Goal: Transaction & Acquisition: Purchase product/service

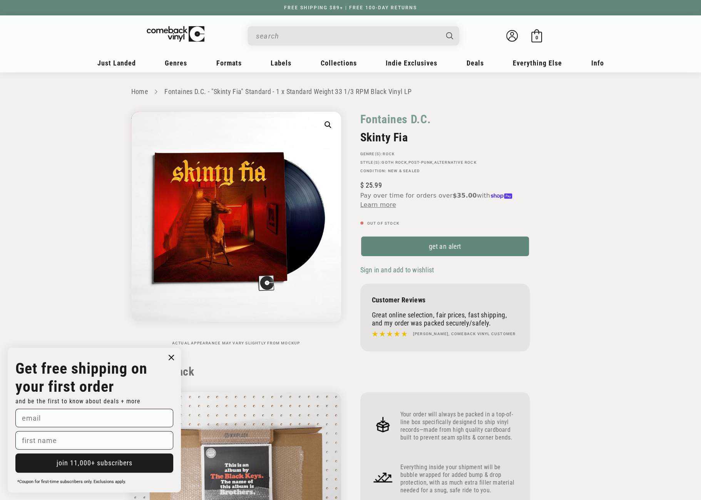
click at [331, 30] on input "When autocomplete results are available use up and down arrows to review and en…" at bounding box center [347, 36] width 183 height 16
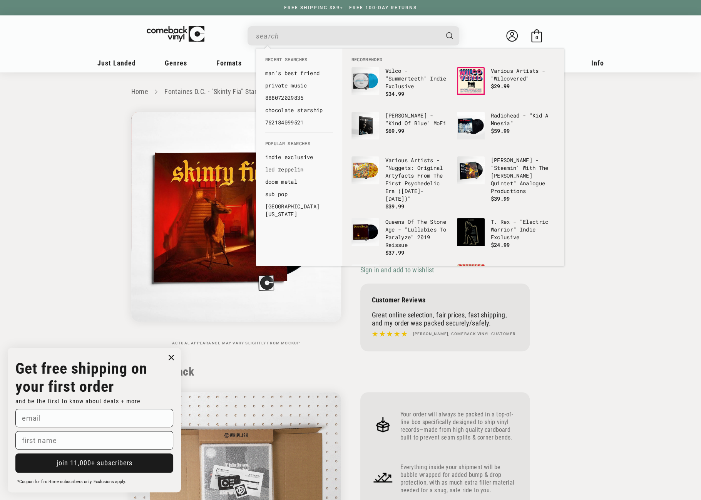
paste input "810016765493"
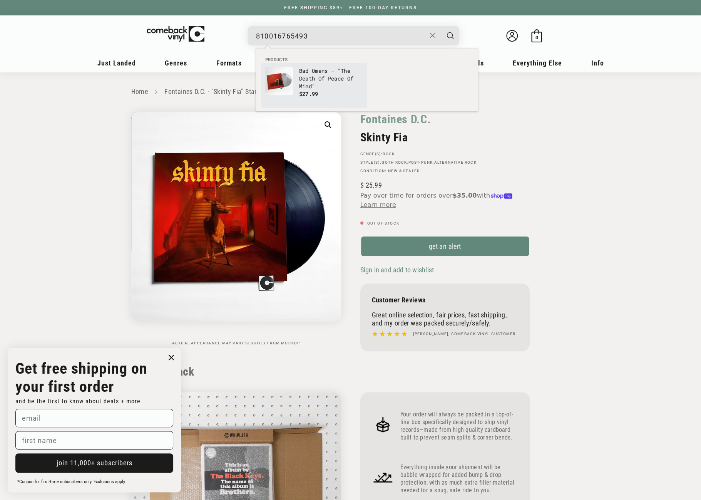
type input "810016765493"
click at [297, 81] on link "Bad Omens - "The Death Of Peace Of Mind" $27.99" at bounding box center [314, 85] width 98 height 37
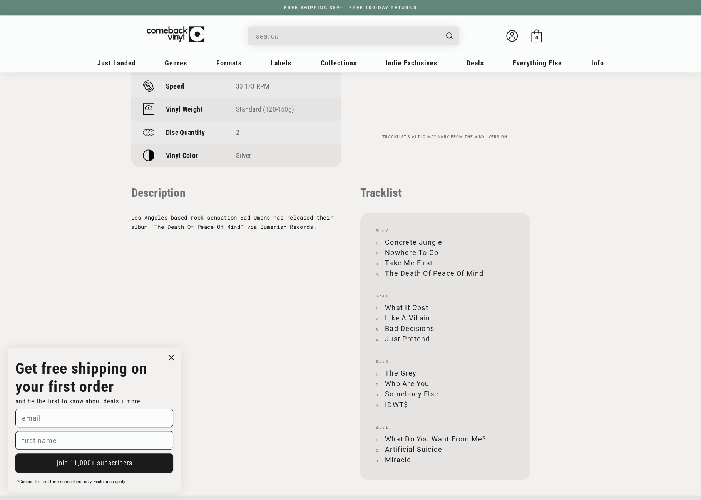
scroll to position [655, 0]
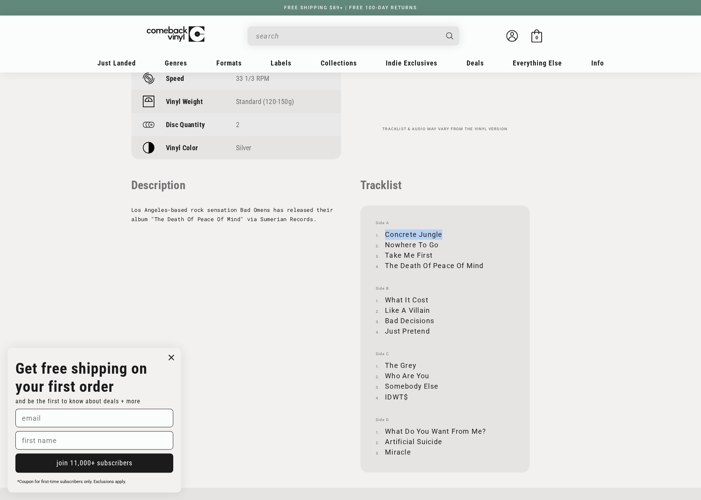
drag, startPoint x: 386, startPoint y: 233, endPoint x: 441, endPoint y: 232, distance: 55.1
click at [441, 232] on li "Concrete Jungle" at bounding box center [445, 234] width 139 height 10
copy li "Concrete Jungle"
drag, startPoint x: 387, startPoint y: 245, endPoint x: 439, endPoint y: 240, distance: 52.2
click at [439, 240] on li "Nowhere To Go" at bounding box center [445, 245] width 139 height 10
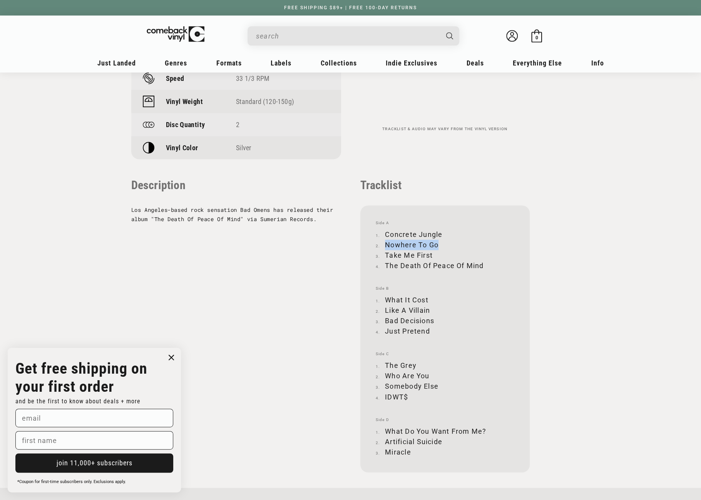
copy li "Nowhere To Go"
drag, startPoint x: 386, startPoint y: 254, endPoint x: 432, endPoint y: 253, distance: 46.2
click at [432, 253] on li "Take Me First" at bounding box center [445, 255] width 139 height 10
copy li "Take Me First"
drag, startPoint x: 386, startPoint y: 265, endPoint x: 485, endPoint y: 265, distance: 99.4
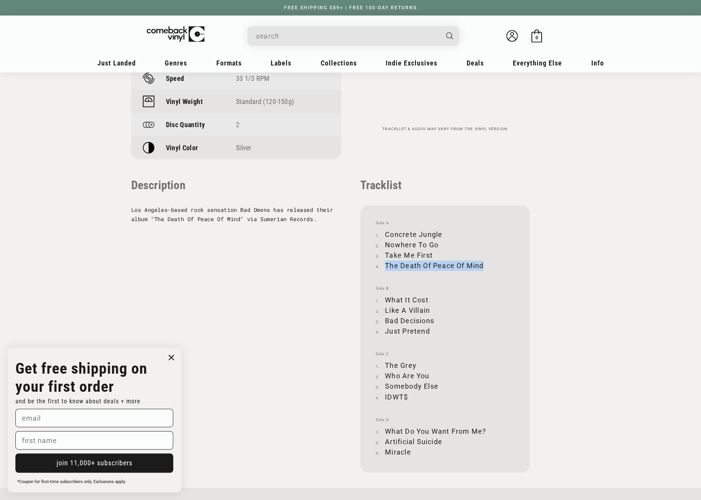
click at [485, 265] on li "The Death Of Peace Of Mind" at bounding box center [445, 265] width 139 height 10
copy li "The Death Of Peace Of Mind"
drag, startPoint x: 387, startPoint y: 300, endPoint x: 427, endPoint y: 298, distance: 40.9
click at [427, 298] on li "What It Cost" at bounding box center [445, 300] width 139 height 10
copy li "What It Cost"
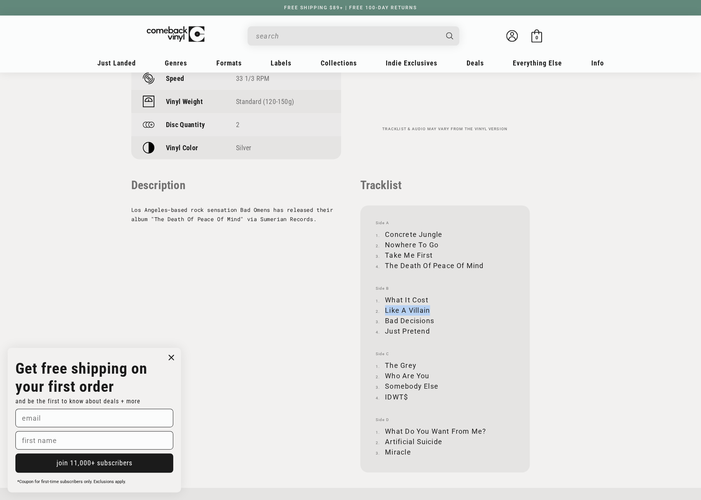
drag, startPoint x: 385, startPoint y: 309, endPoint x: 429, endPoint y: 308, distance: 43.9
click at [429, 308] on li "Like A Villain" at bounding box center [445, 310] width 139 height 10
copy li "Like A Villain"
drag, startPoint x: 386, startPoint y: 320, endPoint x: 434, endPoint y: 320, distance: 48.5
click at [434, 320] on li "Bad Decisions" at bounding box center [445, 320] width 139 height 10
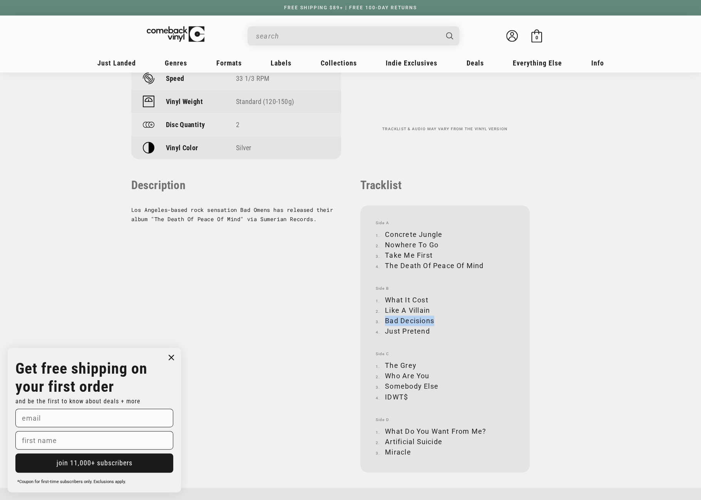
copy li "Bad Decisions"
drag, startPoint x: 385, startPoint y: 332, endPoint x: 431, endPoint y: 329, distance: 45.5
click at [431, 329] on li "Just Pretend" at bounding box center [445, 331] width 139 height 10
copy li "Just Pretend"
drag, startPoint x: 385, startPoint y: 364, endPoint x: 416, endPoint y: 362, distance: 30.9
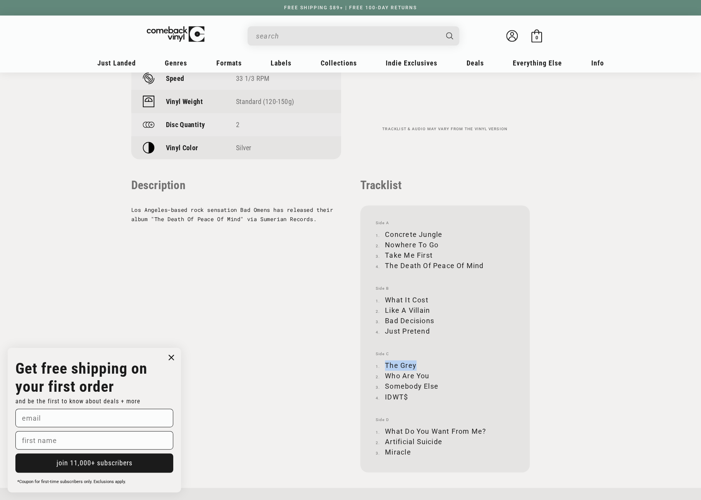
click at [416, 362] on li "The Grey" at bounding box center [445, 365] width 139 height 10
copy li "The Grey"
drag, startPoint x: 387, startPoint y: 375, endPoint x: 428, endPoint y: 373, distance: 41.2
click at [428, 373] on li "Who Are You" at bounding box center [445, 375] width 139 height 10
copy li "Who Are You"
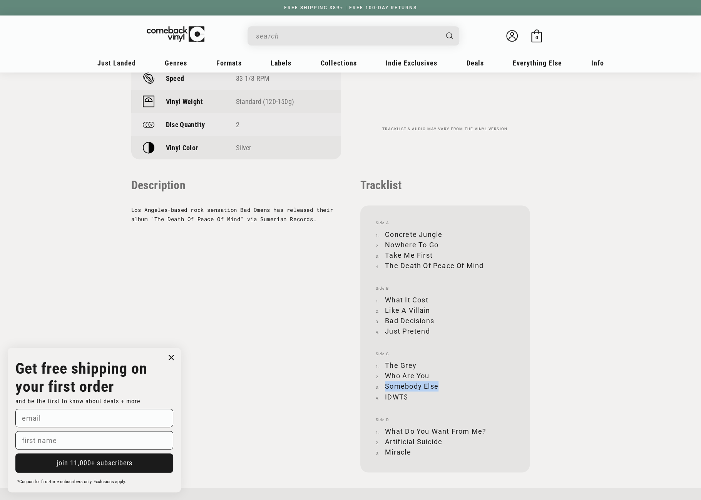
drag, startPoint x: 385, startPoint y: 383, endPoint x: 437, endPoint y: 384, distance: 51.2
click at [437, 384] on li "Somebody Else" at bounding box center [445, 386] width 139 height 10
drag, startPoint x: 386, startPoint y: 396, endPoint x: 410, endPoint y: 397, distance: 24.3
click at [410, 397] on li "IDWT$" at bounding box center [445, 396] width 139 height 10
drag, startPoint x: 386, startPoint y: 430, endPoint x: 485, endPoint y: 426, distance: 99.5
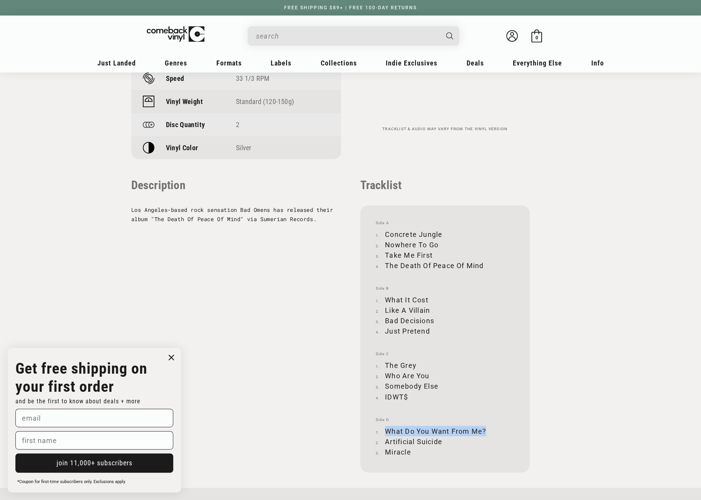
click at [485, 426] on li "What Do You Want From Me?" at bounding box center [445, 431] width 139 height 10
drag, startPoint x: 386, startPoint y: 441, endPoint x: 443, endPoint y: 436, distance: 57.2
click at [443, 436] on li "Artificial Suicide" at bounding box center [445, 441] width 139 height 10
drag, startPoint x: 387, startPoint y: 451, endPoint x: 410, endPoint y: 451, distance: 23.1
click at [410, 451] on li "Miracle" at bounding box center [445, 451] width 139 height 10
